Goal: Information Seeking & Learning: Find specific fact

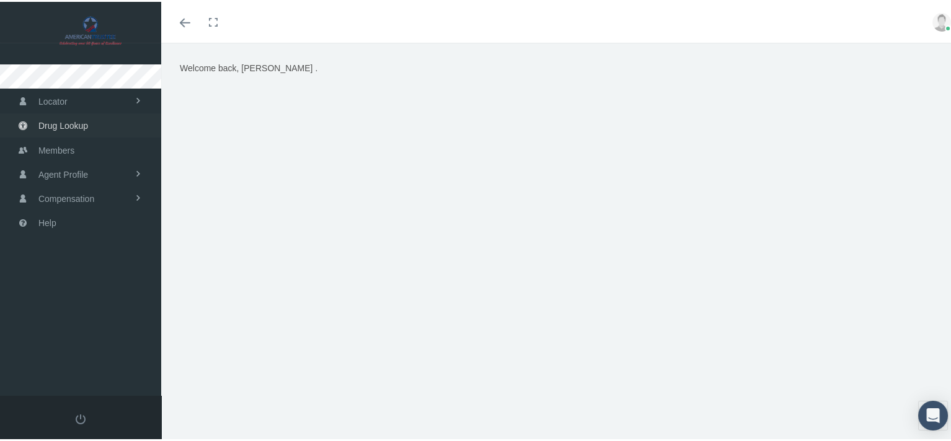
click at [72, 120] on span "Drug Lookup" at bounding box center [63, 124] width 50 height 24
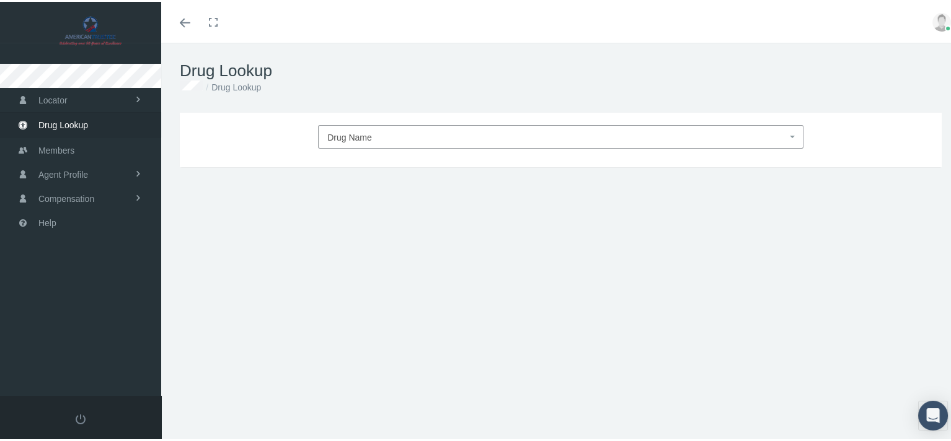
click at [401, 133] on span "Drug Name" at bounding box center [556, 136] width 459 height 16
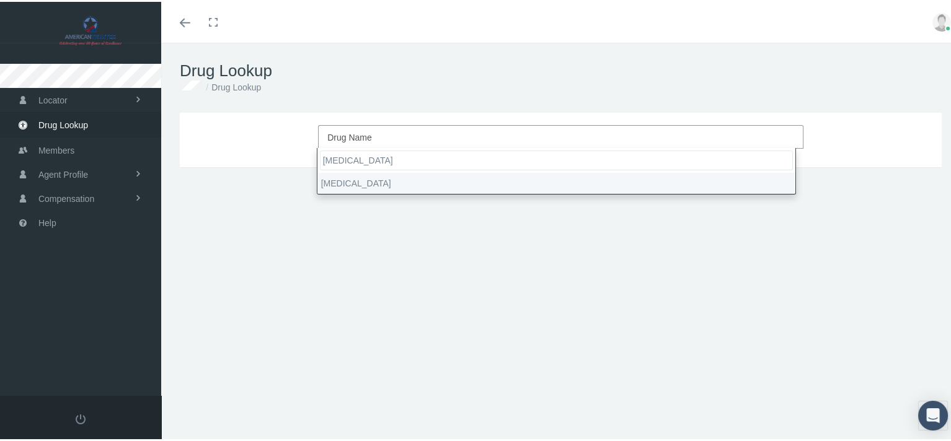
type input "desoxyn"
select select "[MEDICAL_DATA]"
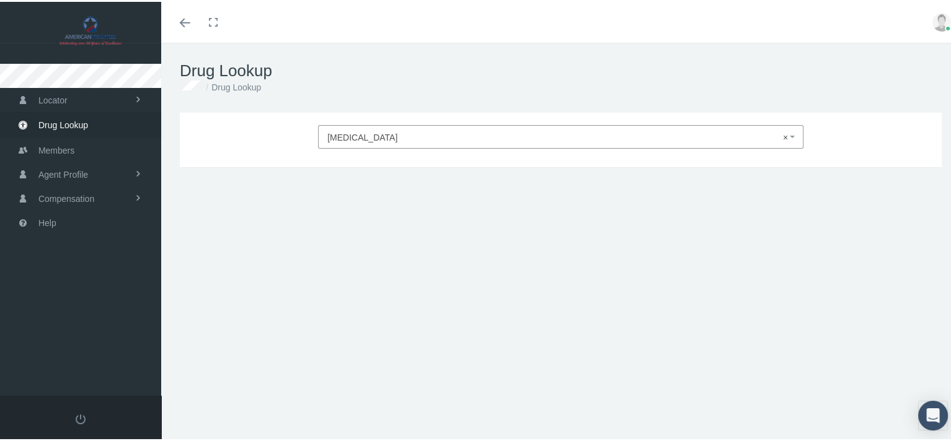
click at [562, 221] on div "[MEDICAL_DATA] × [MEDICAL_DATA] DRUG TYPE DRUG CLASS Update Form, Strength, Day…" at bounding box center [560, 266] width 799 height 310
click at [720, 145] on span "× [MEDICAL_DATA]" at bounding box center [560, 135] width 485 height 24
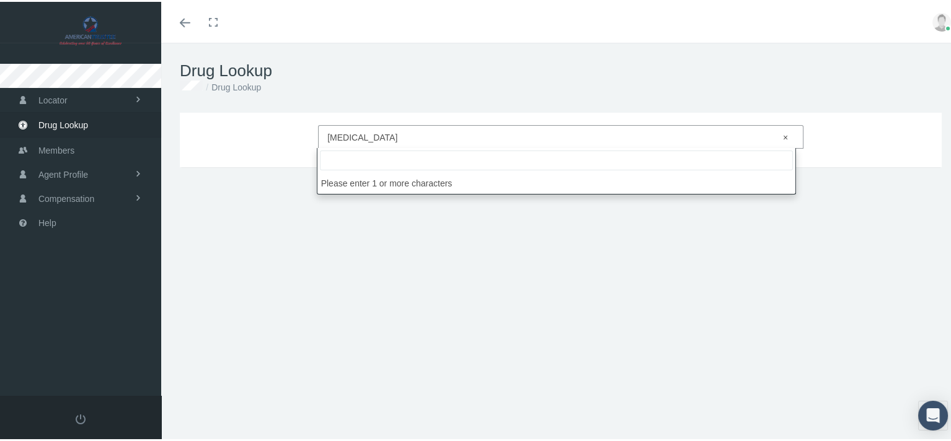
click at [449, 187] on li "Please enter 1 or more characters" at bounding box center [556, 181] width 478 height 21
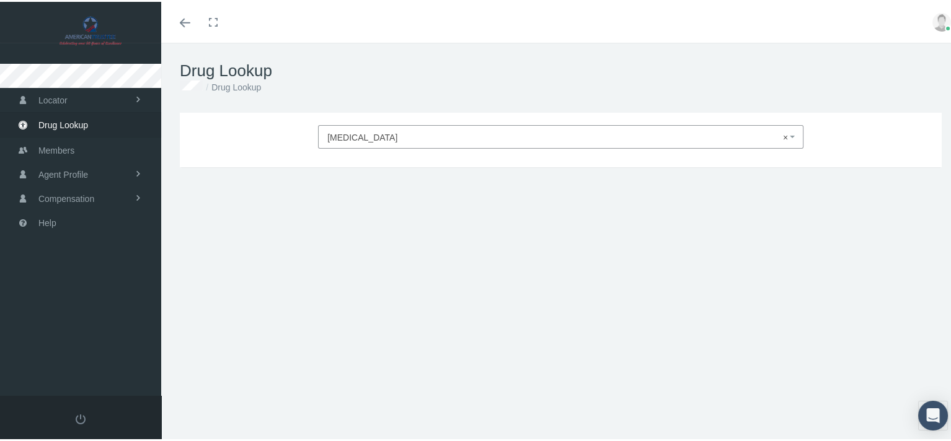
click at [494, 262] on div "Desoxyn × Desoxyn DRUG TYPE DRUG CLASS Update Form, Strength, Days Supply, Quan…" at bounding box center [560, 266] width 799 height 310
click at [819, 258] on div "Desoxyn × Desoxyn DRUG TYPE DRUG CLASS Update Form, Strength, Days Supply, Quan…" at bounding box center [560, 266] width 799 height 310
click at [640, 237] on div "Desoxyn × Desoxyn DRUG TYPE DRUG CLASS Update Form, Strength, Days Supply, Quan…" at bounding box center [560, 266] width 799 height 310
click at [395, 133] on span "× Desoxyn" at bounding box center [556, 136] width 459 height 16
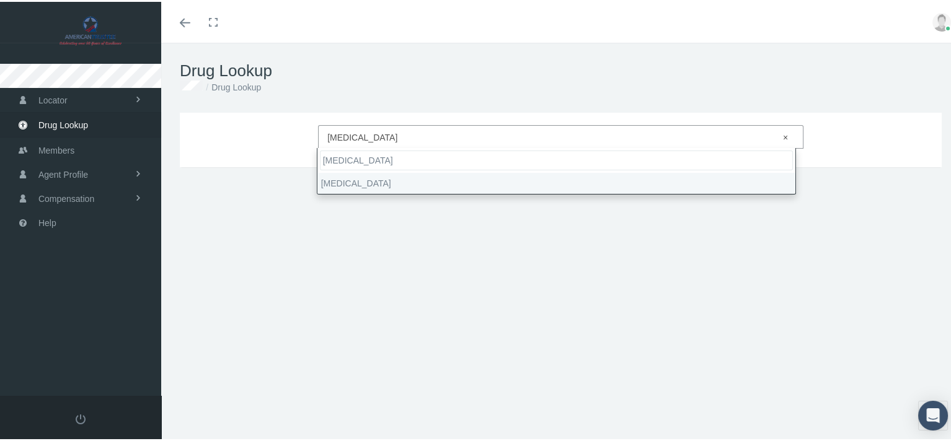
type input "Desoxyn"
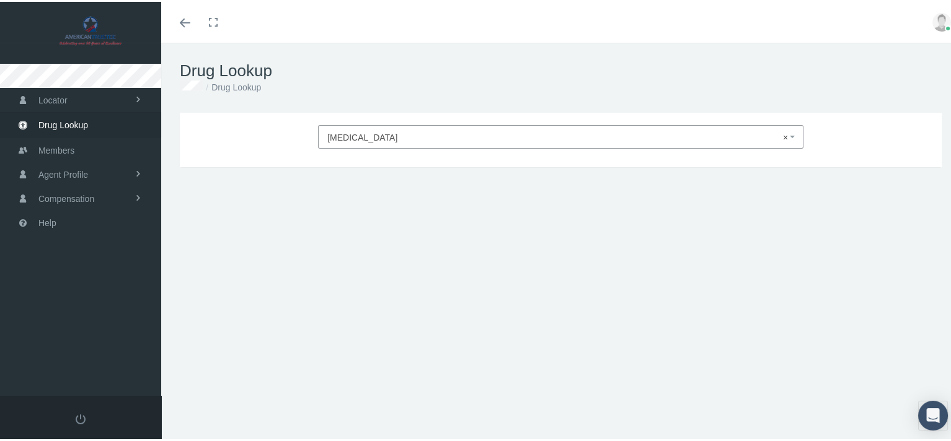
click at [438, 247] on div "Desoxyn × Desoxyn DRUG TYPE DRUG CLASS Update Form, Strength, Days Supply, Quan…" at bounding box center [560, 266] width 799 height 310
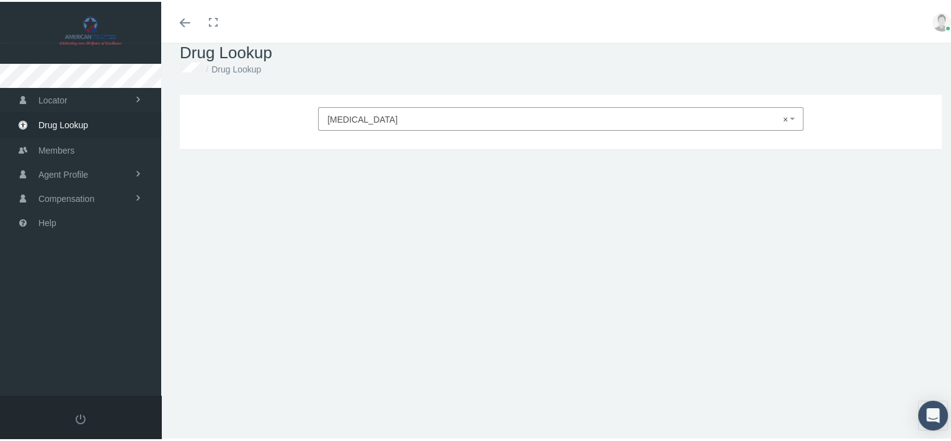
scroll to position [27, 0]
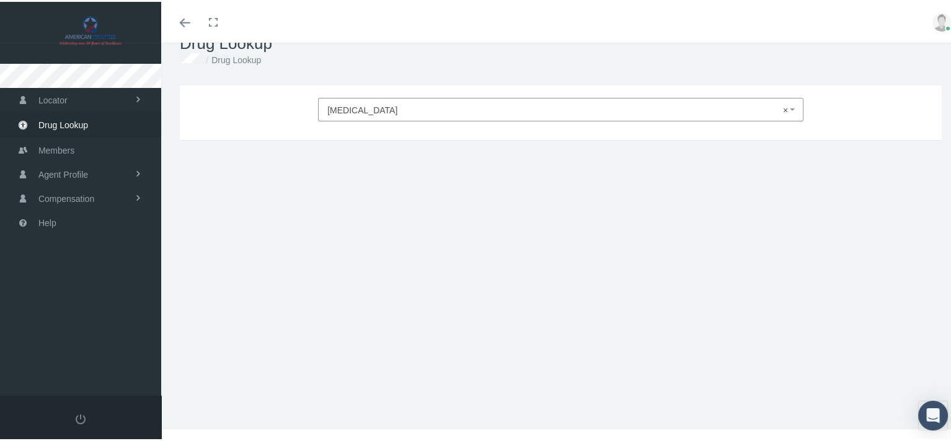
select select
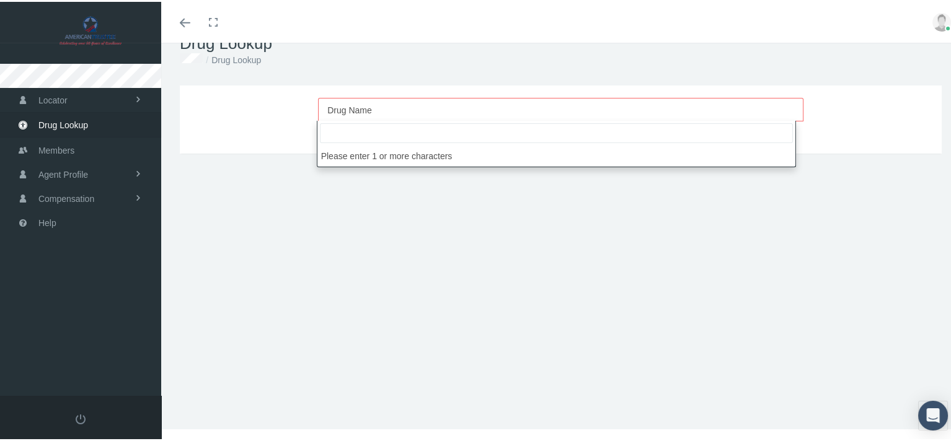
click at [508, 159] on li "Please enter 1 or more characters" at bounding box center [556, 154] width 478 height 21
click at [455, 269] on div "Desoxyn Drug Name Please select drug name DRUG TYPE DRUG CLASS Update Form, Str…" at bounding box center [560, 239] width 799 height 310
click at [343, 107] on span "Drug Name" at bounding box center [349, 109] width 45 height 10
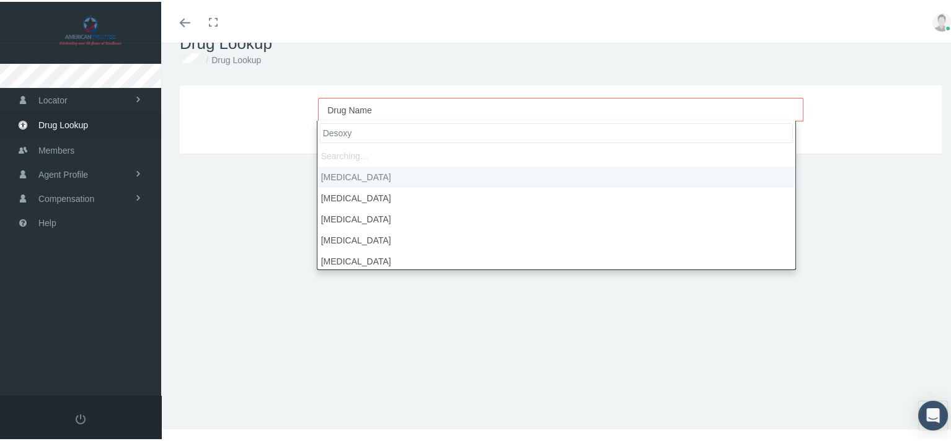
type input "Desoxyn"
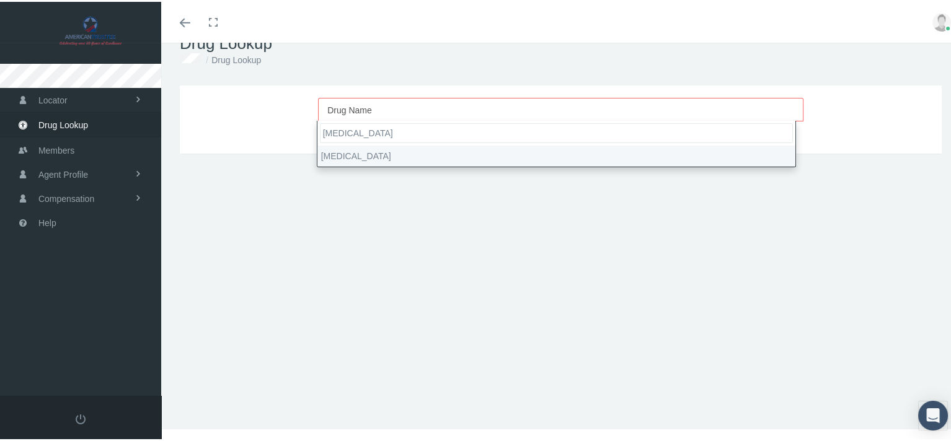
select select "Desoxyn"
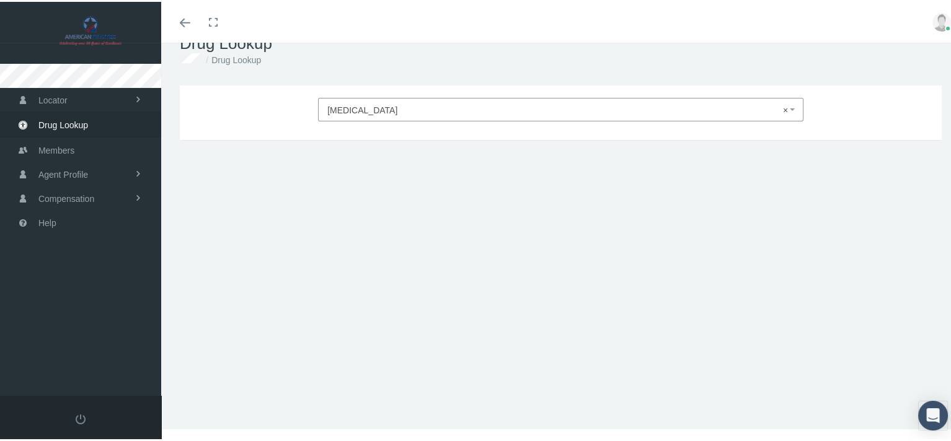
click at [341, 174] on div "Desoxyn × Desoxyn DRUG TYPE DRUG CLASS Update Form, Strength, Days Supply, Quan…" at bounding box center [560, 239] width 799 height 310
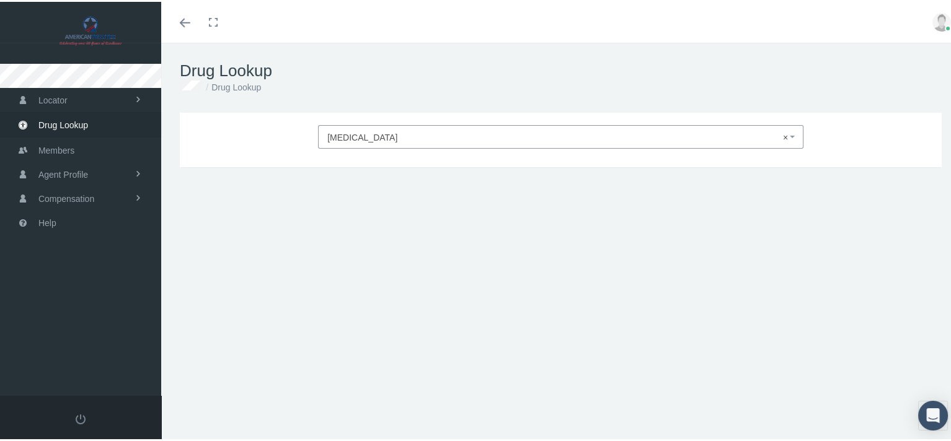
click at [232, 83] on li "Drug Lookup" at bounding box center [232, 86] width 58 height 14
click at [352, 138] on span "Drug Name" at bounding box center [349, 136] width 45 height 10
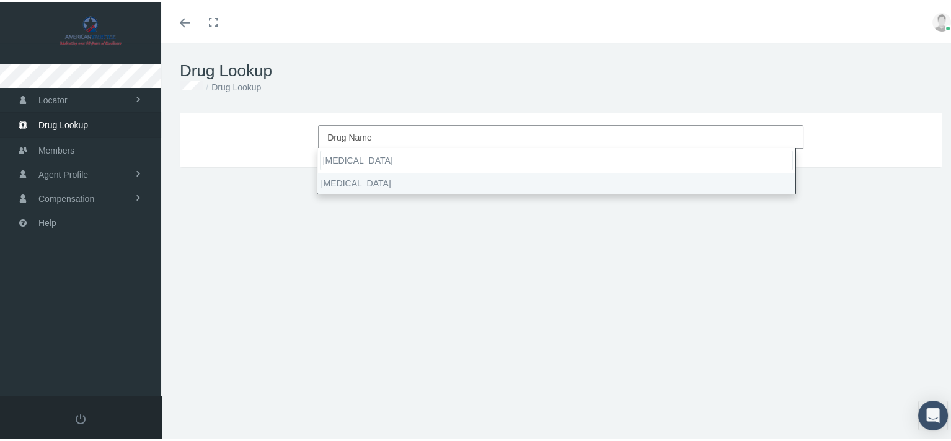
type input "[MEDICAL_DATA]"
select select "[MEDICAL_DATA]"
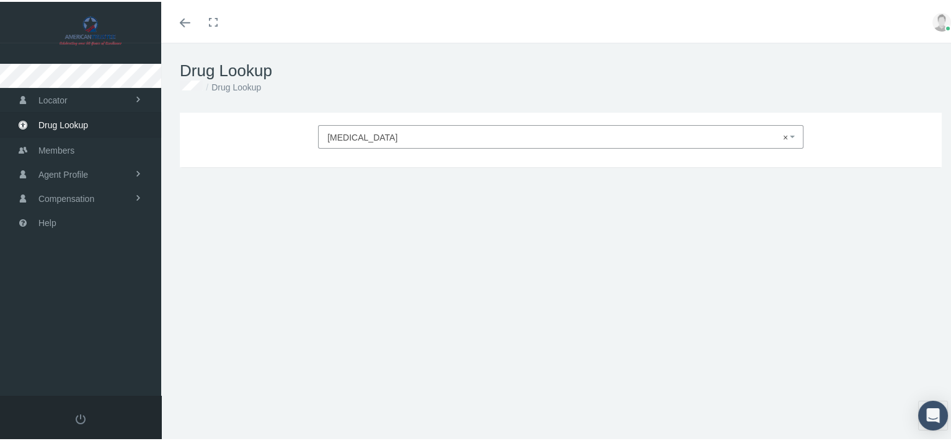
click at [531, 263] on div "[MEDICAL_DATA] × [MEDICAL_DATA] DRUG TYPE DRUG CLASS Update Form, Strength, Day…" at bounding box center [560, 266] width 799 height 310
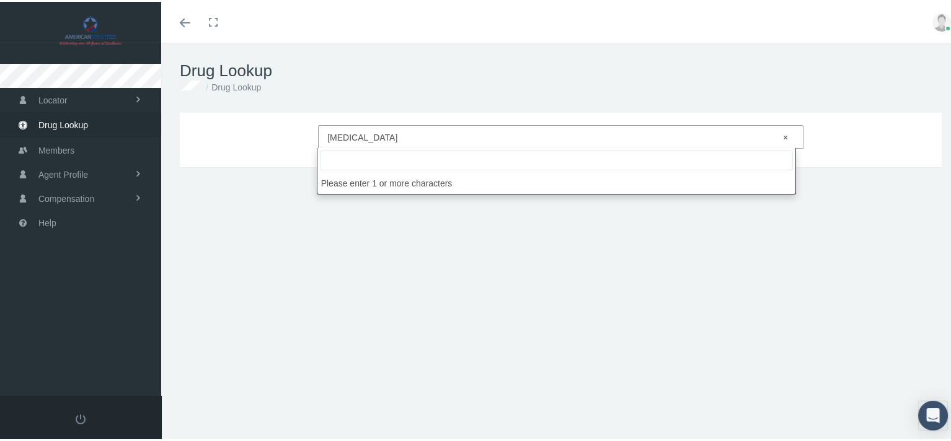
click at [428, 131] on span "× Desoxyn" at bounding box center [556, 136] width 459 height 16
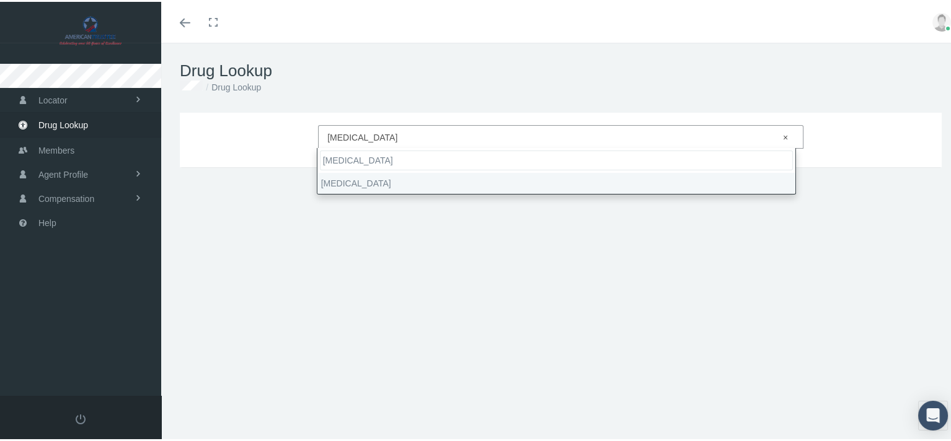
type input "Vyvanse"
select select "Vyvanse"
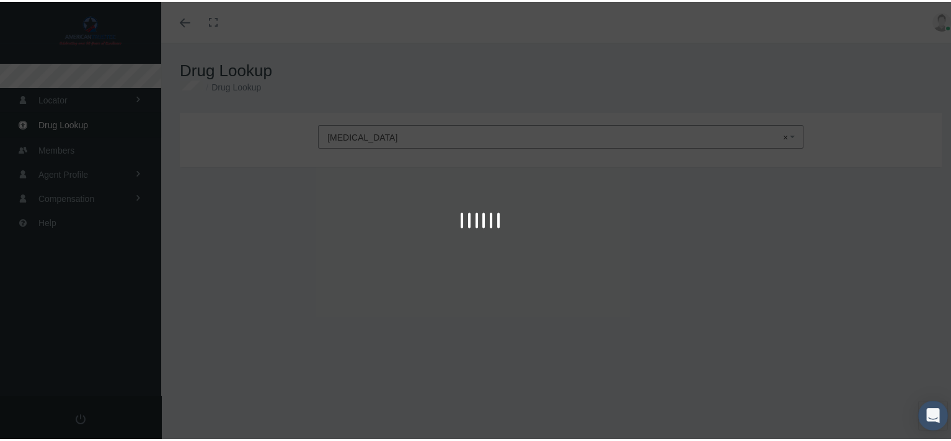
type input "30"
select select "Tablet Chewable"
select select "10 MG"
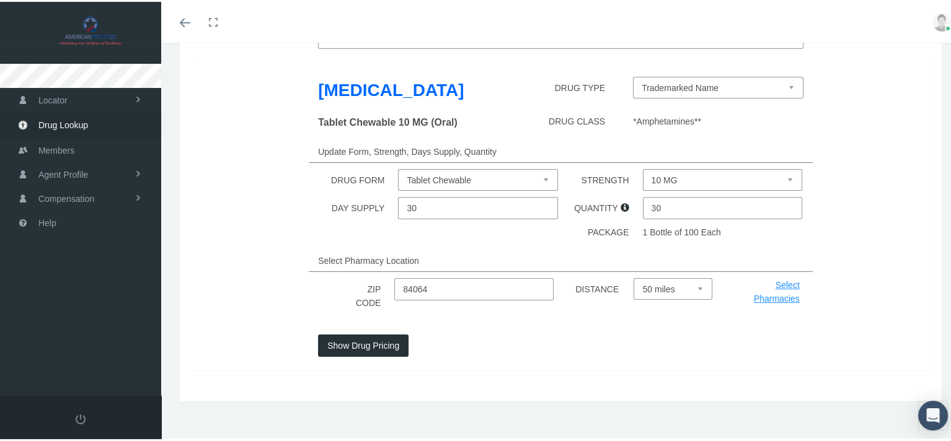
scroll to position [108, 0]
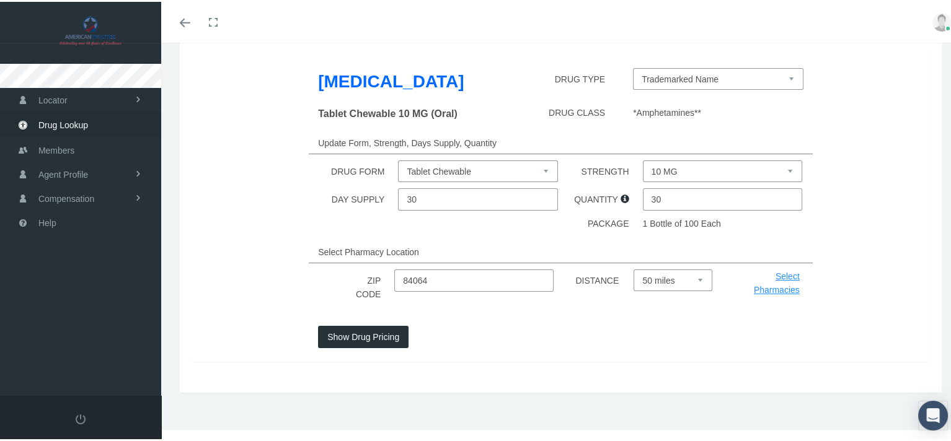
drag, startPoint x: 451, startPoint y: 279, endPoint x: 348, endPoint y: 279, distance: 102.9
click at [348, 280] on div "ZIP CODE 84064 DISTANCE Select 5 miles 10 miles 20 miles 30 miles 40 miles 50 m…" at bounding box center [560, 285] width 755 height 35
type input "82930"
click at [548, 382] on div "Desoxyn Vyvanse × Vyvanse Vyvanse DRUG TYPE Trademarked Name Lisdexamfetamine D…" at bounding box center [561, 196] width 762 height 389
click at [329, 338] on button "Show Drug Pricing" at bounding box center [363, 335] width 90 height 22
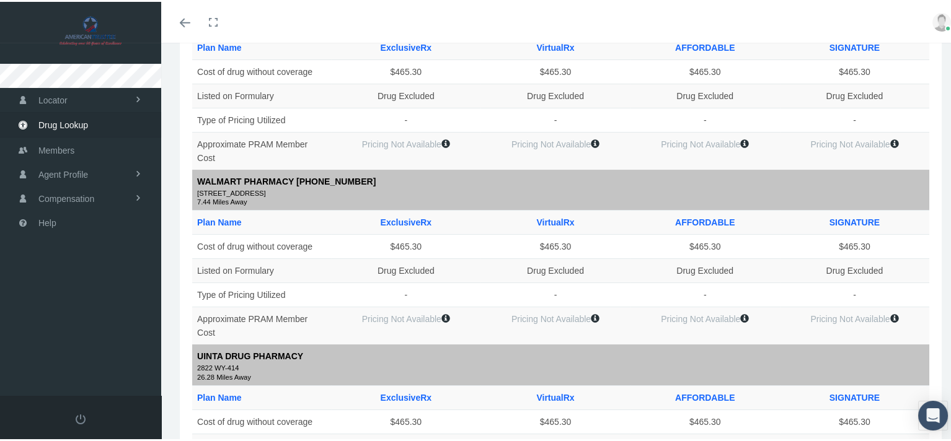
scroll to position [0, 0]
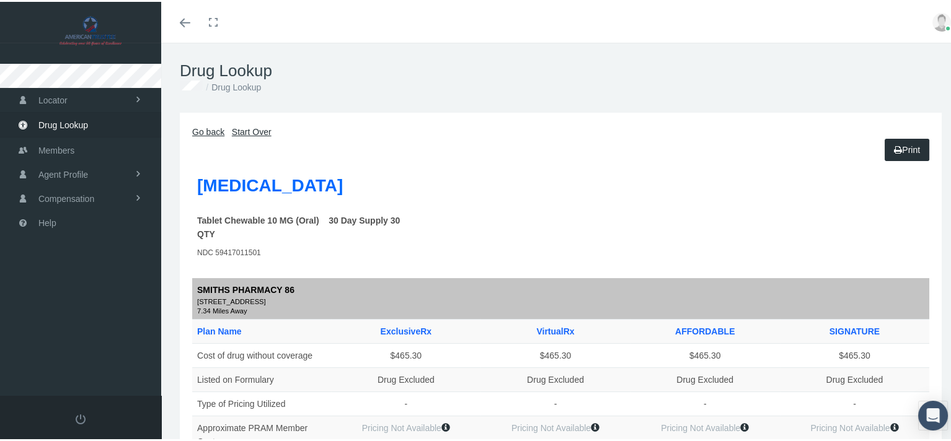
click at [212, 128] on link "Go back" at bounding box center [208, 130] width 32 height 10
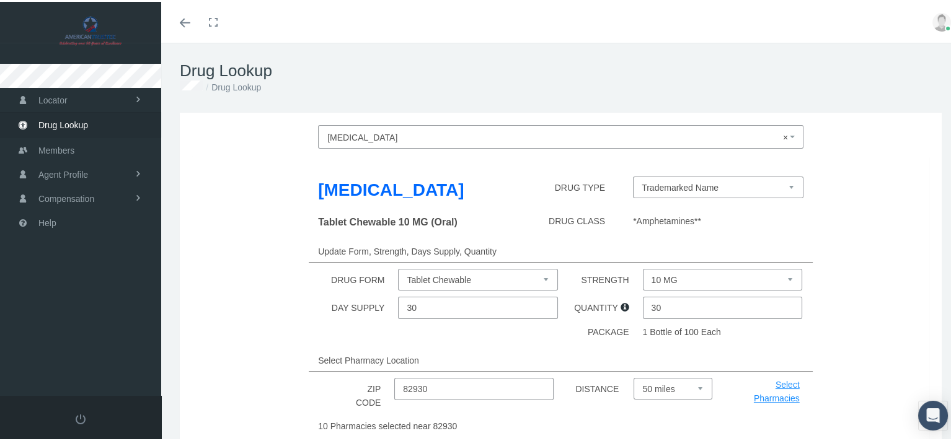
click at [364, 134] on span "× Vyvanse" at bounding box center [556, 136] width 459 height 16
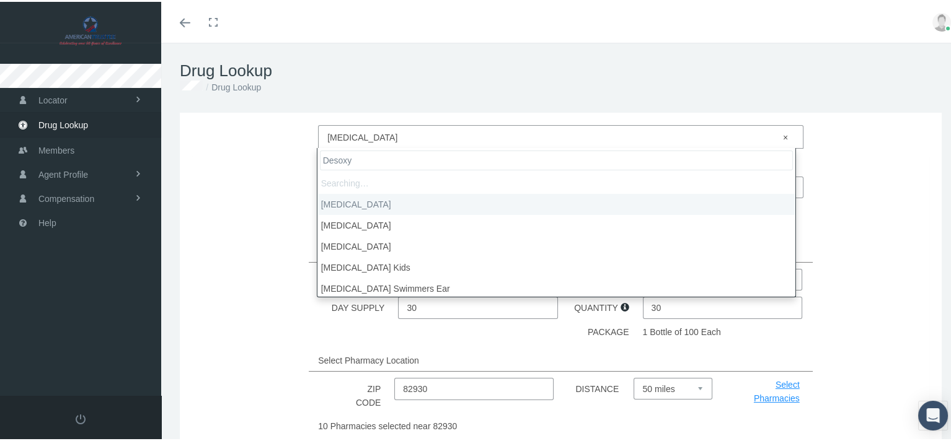
type input "Desoxyn"
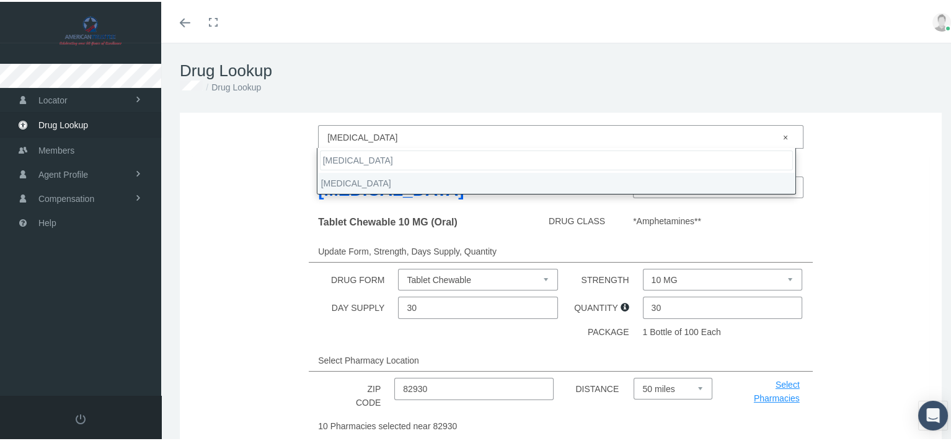
select select "Desoxyn"
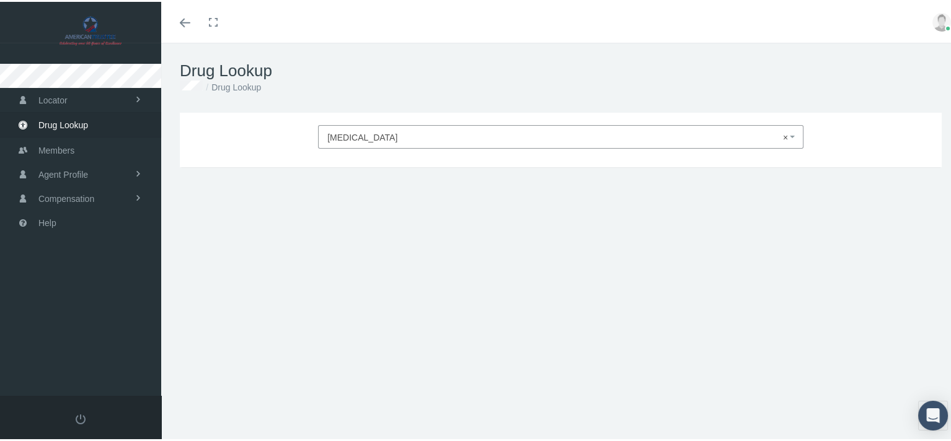
drag, startPoint x: 374, startPoint y: 149, endPoint x: 366, endPoint y: 134, distance: 17.5
click at [371, 144] on div "Desoxyn Vyvanse × Desoxyn DRUG TYPE Tablet Chewable 10 MG (Oral) DRUG CLASS Upd…" at bounding box center [561, 138] width 762 height 55
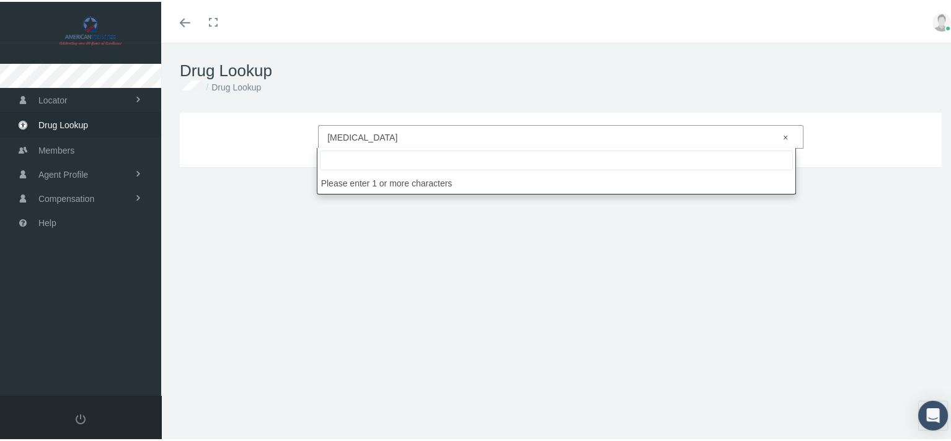
click at [366, 134] on span "× Desoxyn" at bounding box center [556, 136] width 459 height 16
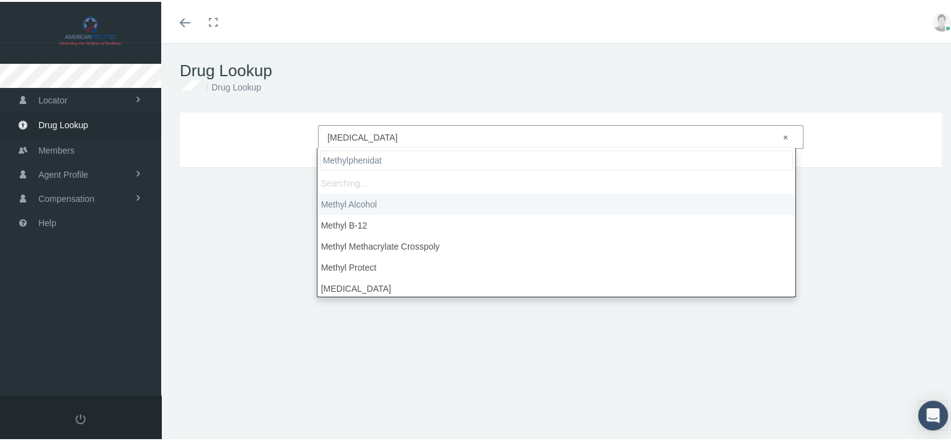
type input "Methylphenidate"
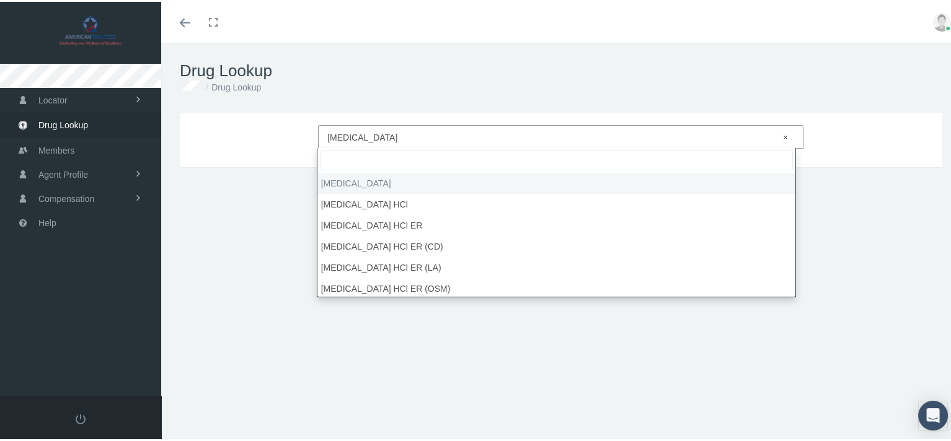
select select "Methylphenidate"
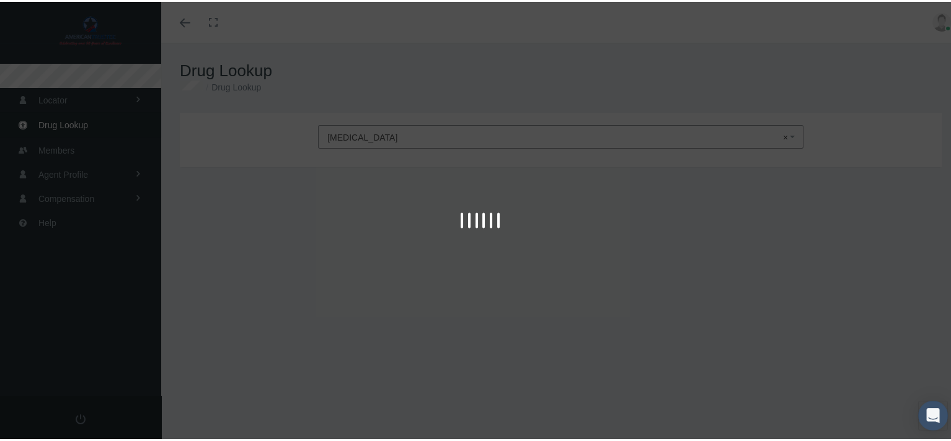
type input "30"
select select "Patch"
select select "10 MG/9HR"
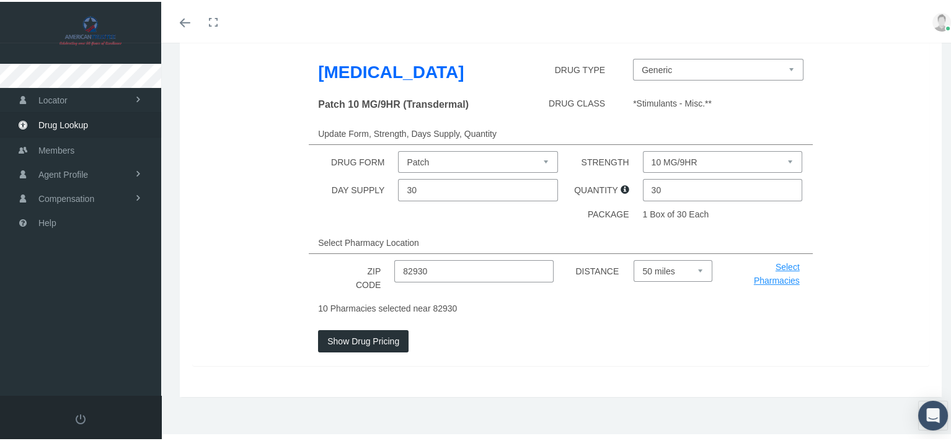
scroll to position [121, 0]
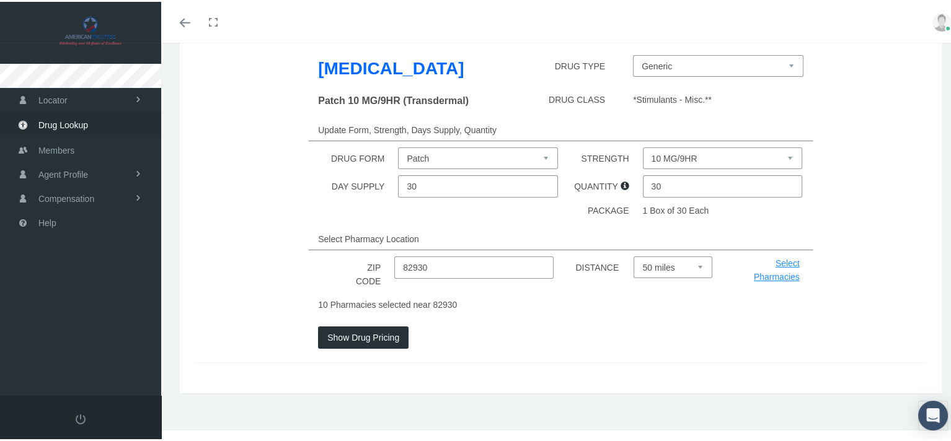
click at [358, 338] on button "Show Drug Pricing" at bounding box center [363, 336] width 90 height 22
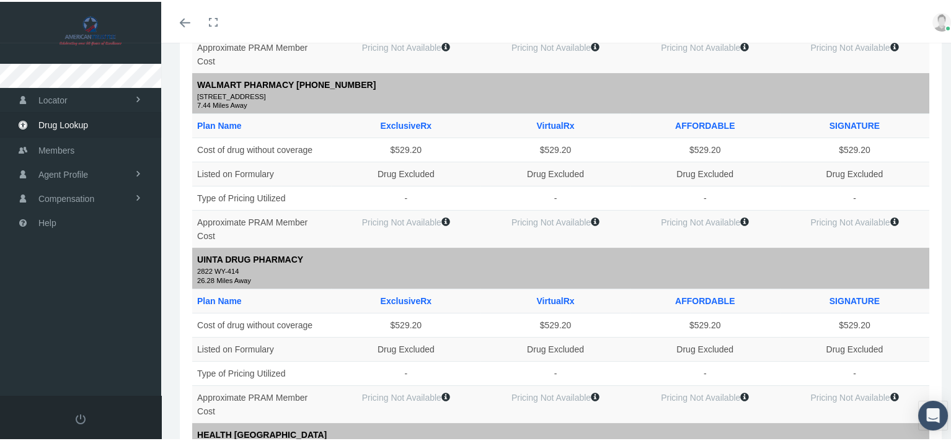
scroll to position [369, 0]
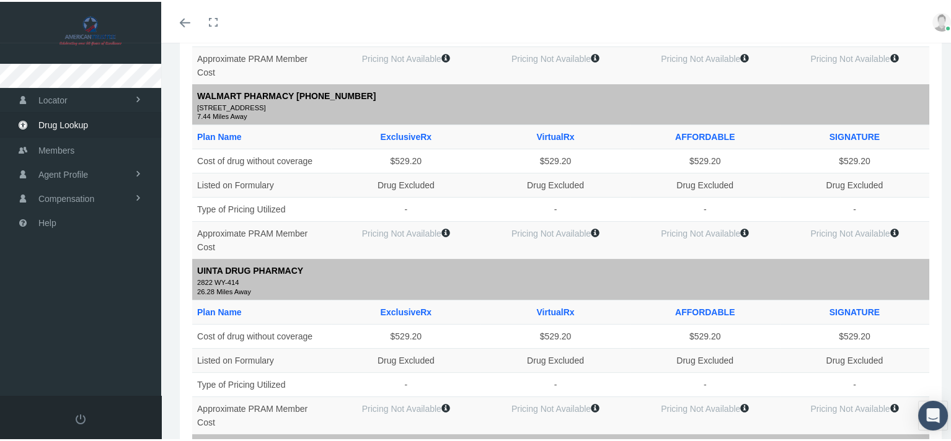
drag, startPoint x: 186, startPoint y: 25, endPoint x: 208, endPoint y: 40, distance: 26.7
click at [186, 25] on link "Toggle menubar" at bounding box center [184, 20] width 29 height 41
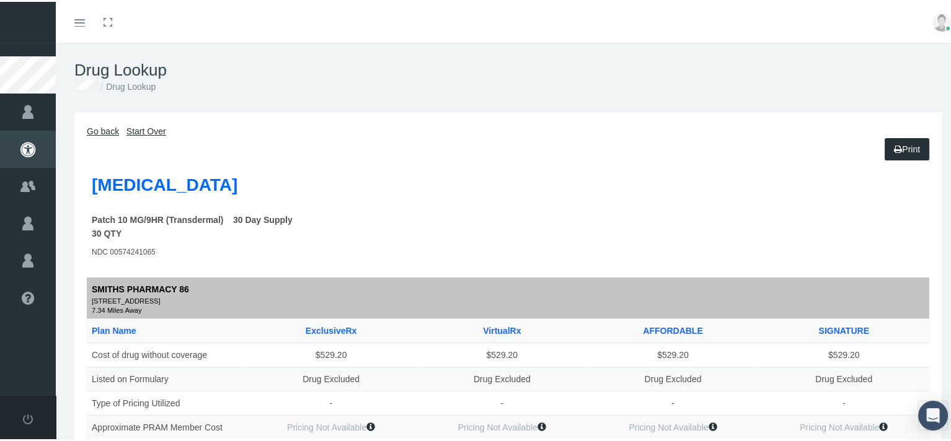
scroll to position [0, 0]
click at [138, 130] on link "Start Over" at bounding box center [146, 130] width 40 height 10
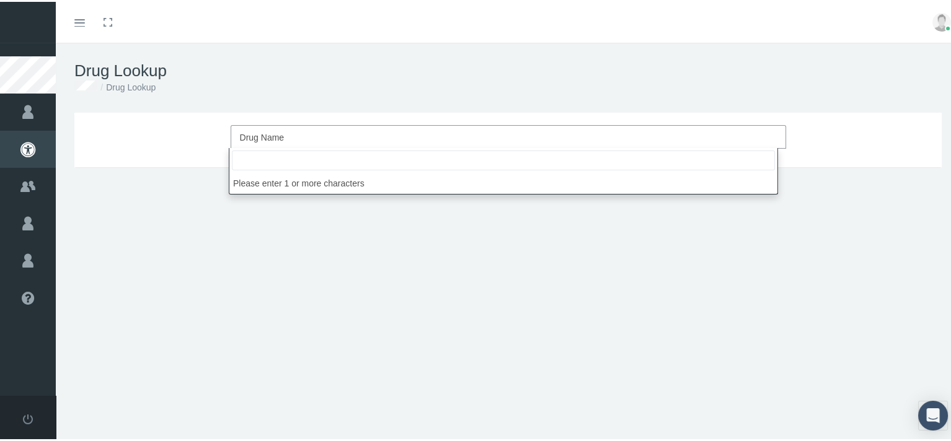
click at [420, 138] on span "Drug Name" at bounding box center [504, 136] width 529 height 16
type input "[MEDICAL_DATA]"
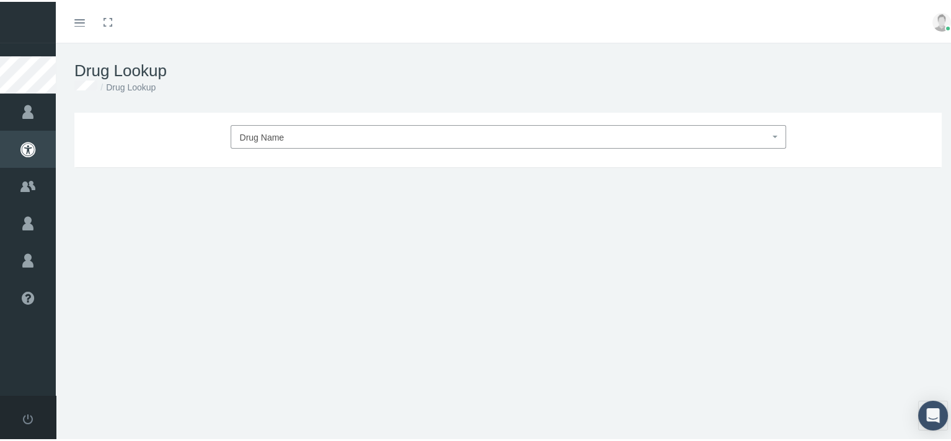
click at [407, 268] on div "Drug Name DRUG TYPE DRUG CLASS Update Form, Strength, Days Supply, Quantity DRU…" at bounding box center [508, 266] width 904 height 310
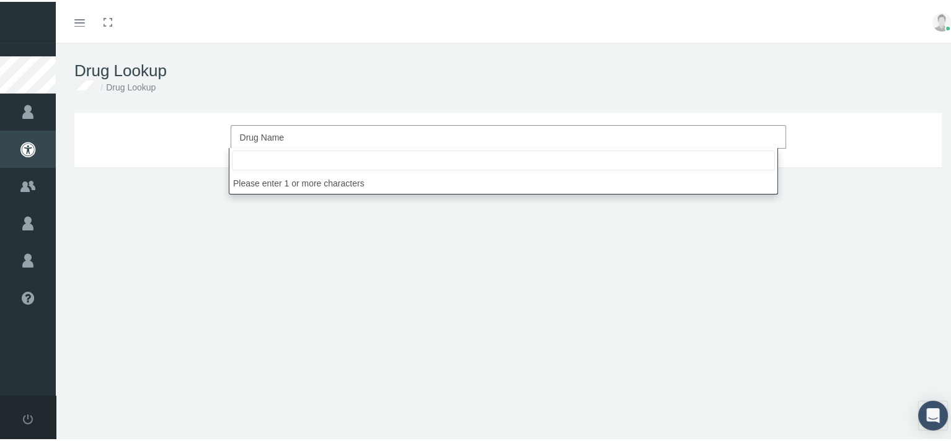
click at [271, 142] on span "Drug Name" at bounding box center [504, 136] width 529 height 16
type input "Hydorchloride"
